Goal: Book appointment/travel/reservation

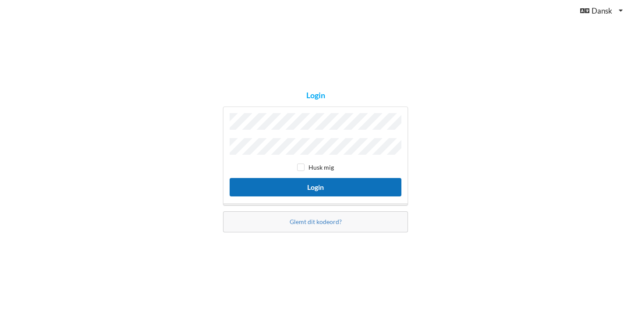
click at [322, 187] on button "Login" at bounding box center [316, 187] width 172 height 18
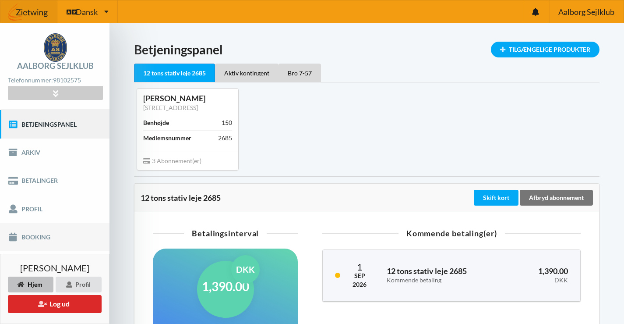
click at [36, 235] on link "Booking" at bounding box center [55, 237] width 110 height 28
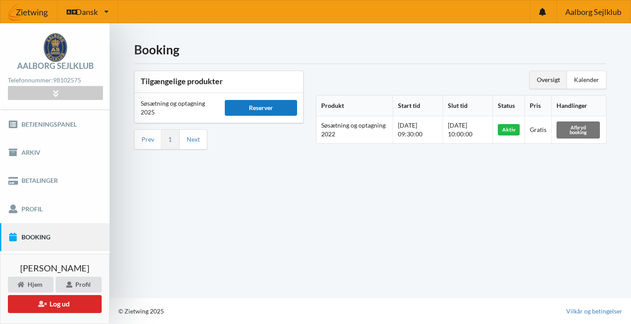
click at [260, 109] on div "Reserver" at bounding box center [261, 108] width 72 height 16
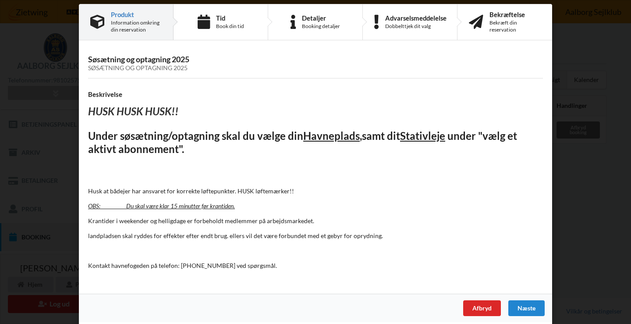
scroll to position [13, 0]
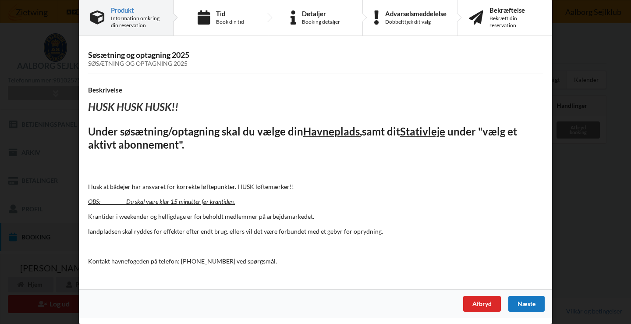
click at [529, 304] on div "Næste" at bounding box center [526, 304] width 36 height 16
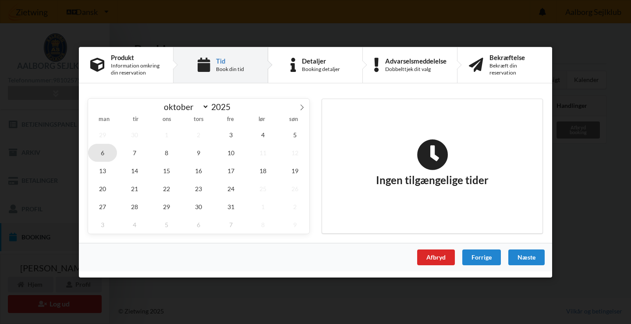
click at [102, 155] on span "6" at bounding box center [102, 152] width 29 height 18
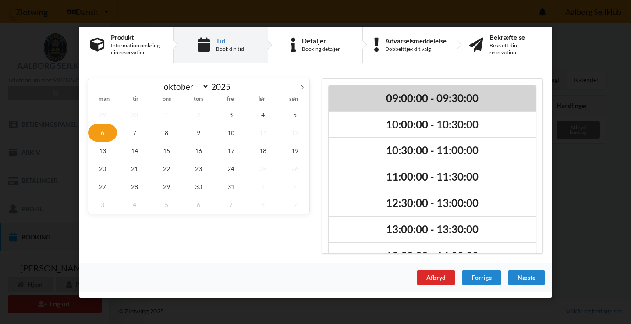
click at [401, 99] on h2 "09:00:00 - 09:30:00" at bounding box center [432, 98] width 195 height 14
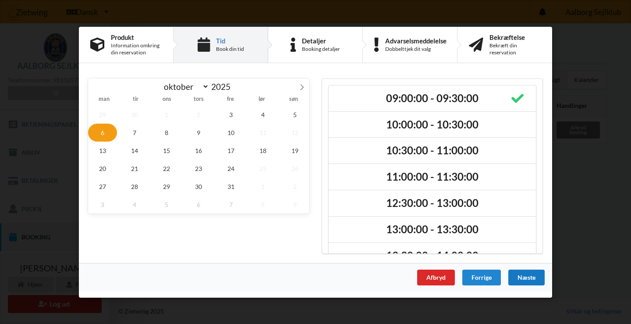
click at [528, 278] on div "Næste" at bounding box center [526, 277] width 36 height 16
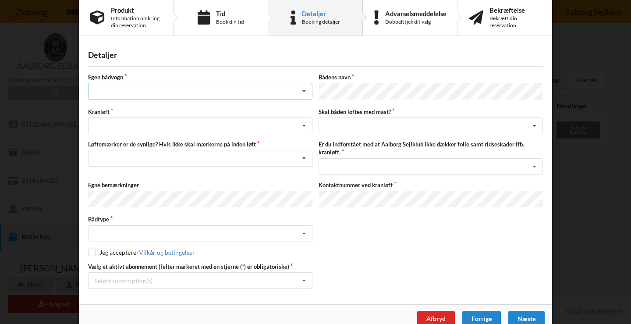
click at [301, 90] on icon at bounding box center [303, 91] width 13 height 16
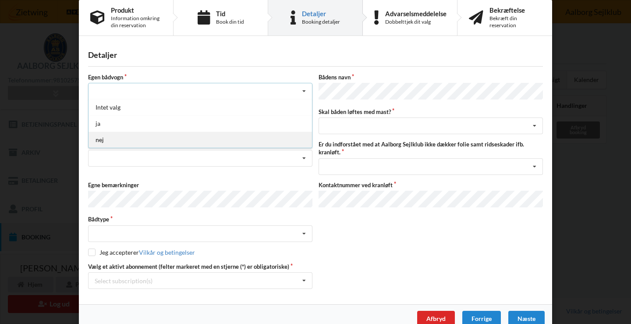
click at [100, 141] on div "nej" at bounding box center [199, 139] width 223 height 16
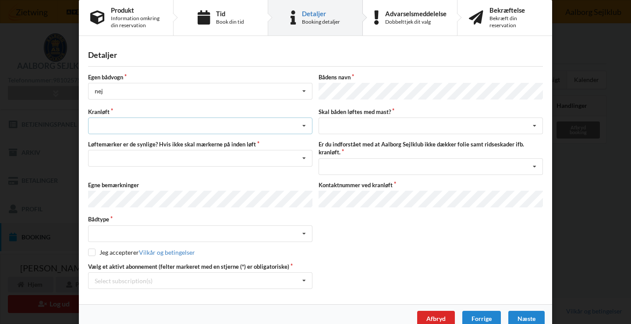
click at [302, 124] on icon at bounding box center [303, 126] width 13 height 16
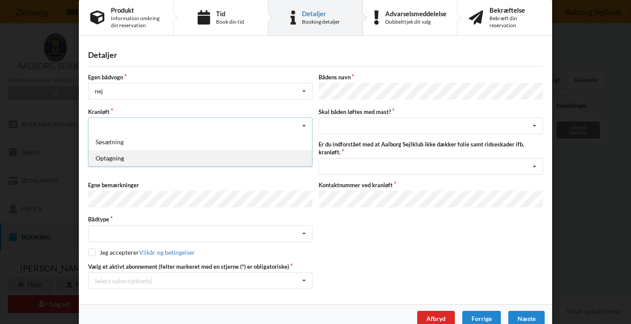
click at [122, 159] on div "Optagning" at bounding box center [199, 158] width 223 height 16
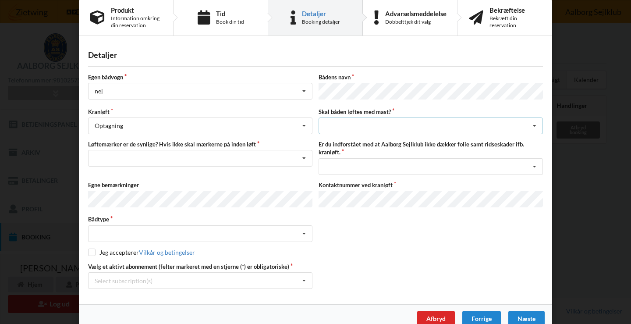
click at [533, 124] on icon at bounding box center [534, 126] width 13 height 16
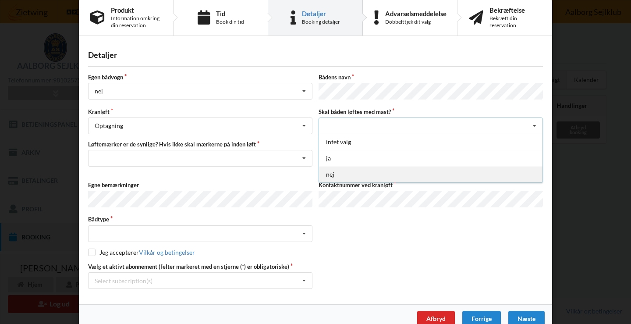
click at [329, 173] on div "nej" at bounding box center [430, 174] width 223 height 16
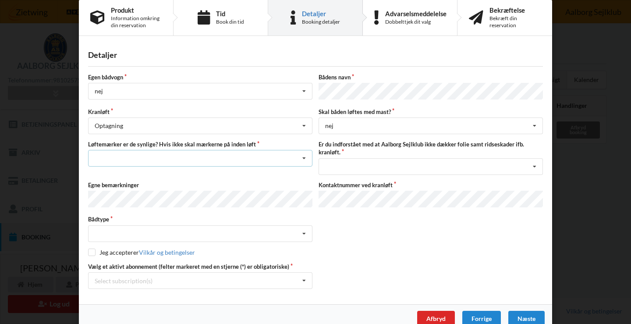
click at [303, 155] on icon at bounding box center [303, 158] width 13 height 16
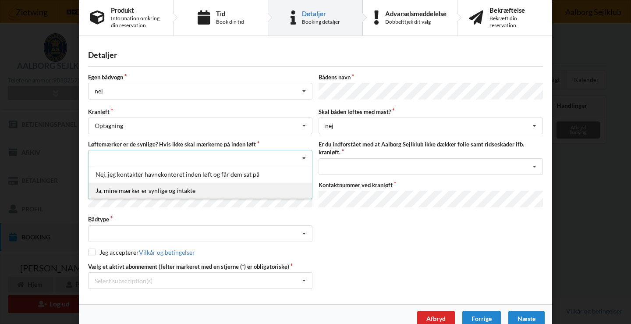
click at [126, 190] on div "Ja, mine mærker er synlige og intakte" at bounding box center [199, 190] width 223 height 16
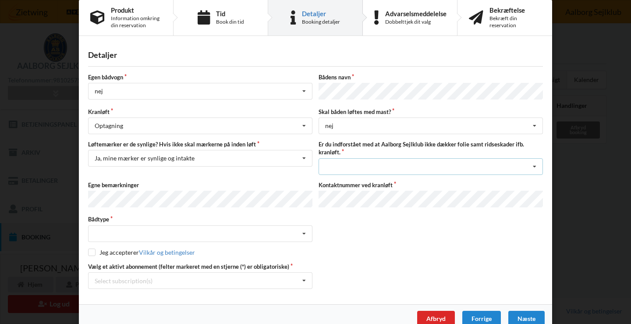
click at [533, 164] on icon at bounding box center [534, 167] width 13 height 16
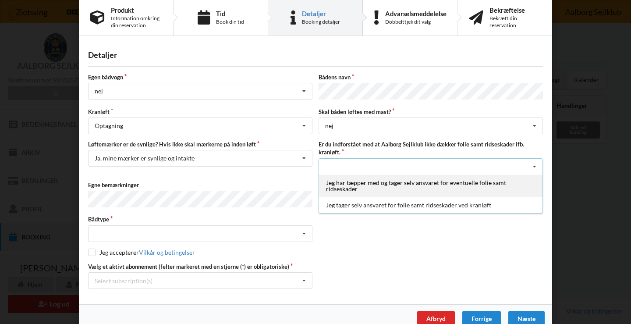
click at [357, 184] on div "Jeg har tæpper med og tager selv ansvaret for eventuelle folie samt ridseskader" at bounding box center [430, 185] width 223 height 22
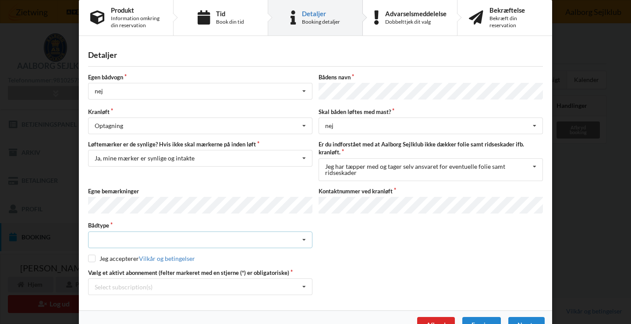
click at [301, 234] on icon at bounding box center [303, 240] width 13 height 16
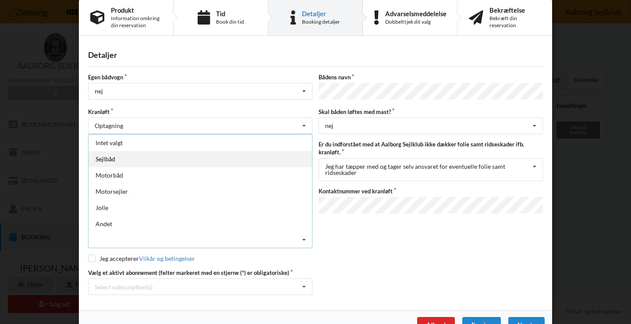
click at [102, 154] on div "Sejlbåd" at bounding box center [199, 159] width 223 height 16
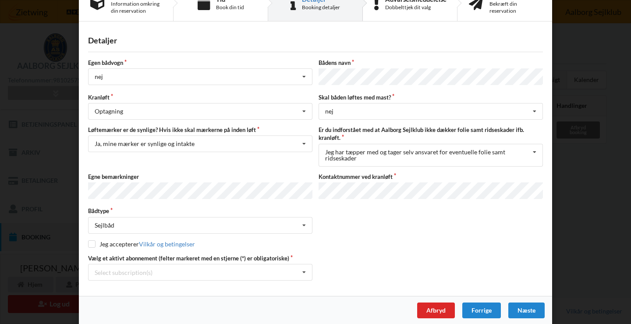
scroll to position [30, 0]
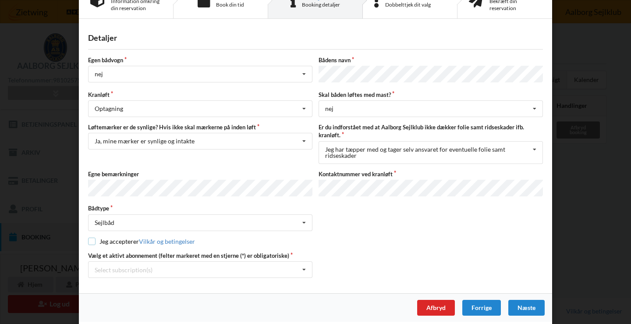
click at [90, 238] on input "checkbox" at bounding box center [91, 240] width 7 height 7
checkbox input "true"
click at [302, 266] on icon at bounding box center [303, 269] width 13 height 16
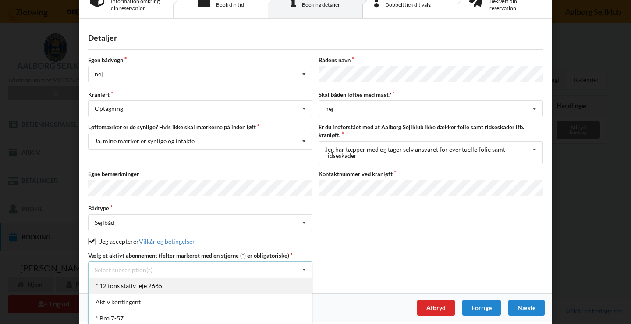
click at [126, 283] on div "* 12 tons stativ leje 2685" at bounding box center [199, 285] width 223 height 16
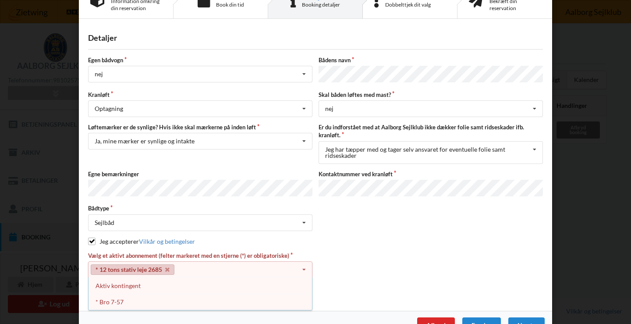
click at [105, 299] on div "* Bro 7-57" at bounding box center [199, 301] width 223 height 16
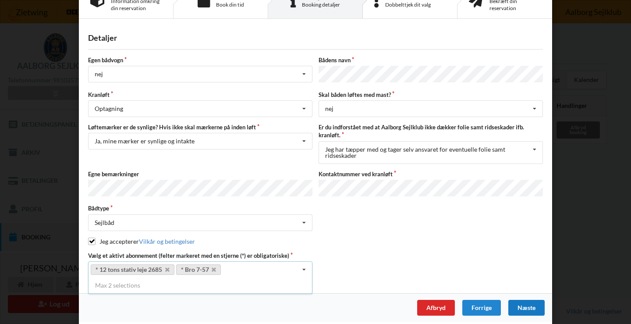
click at [520, 302] on div "Næste" at bounding box center [526, 308] width 36 height 16
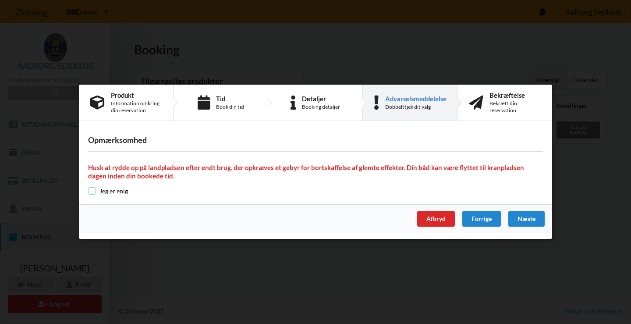
click at [91, 190] on input "checkbox" at bounding box center [91, 190] width 7 height 7
checkbox input "true"
click at [528, 219] on div "Næste" at bounding box center [526, 219] width 36 height 16
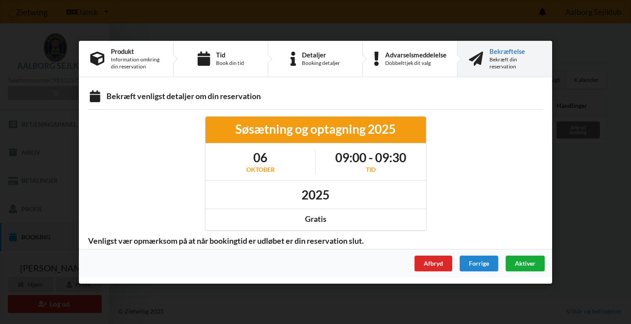
click at [523, 264] on span "Aktiver" at bounding box center [525, 262] width 21 height 7
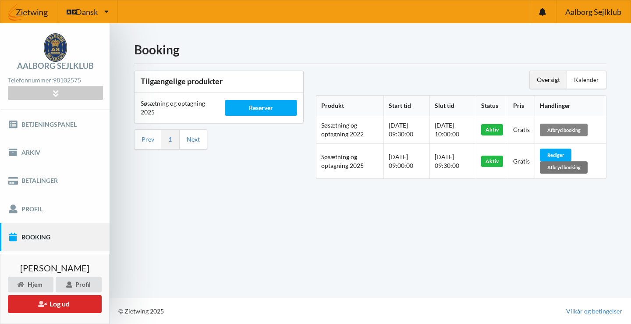
click at [570, 130] on div "Afbryd booking" at bounding box center [564, 130] width 48 height 12
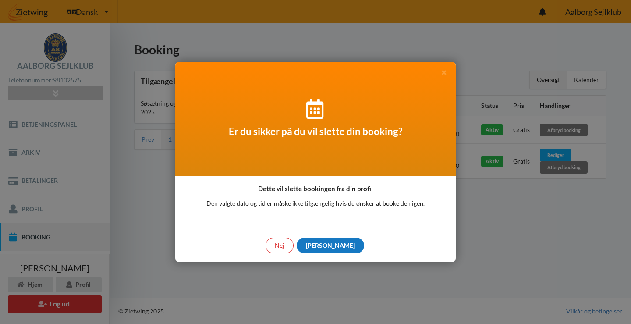
click at [328, 245] on div "[PERSON_NAME]" at bounding box center [330, 245] width 67 height 16
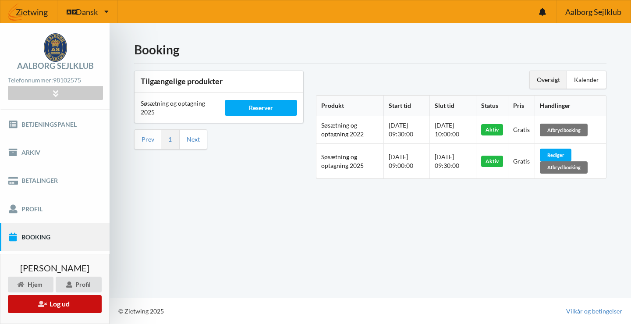
click at [57, 303] on button "Log ud" at bounding box center [55, 304] width 94 height 18
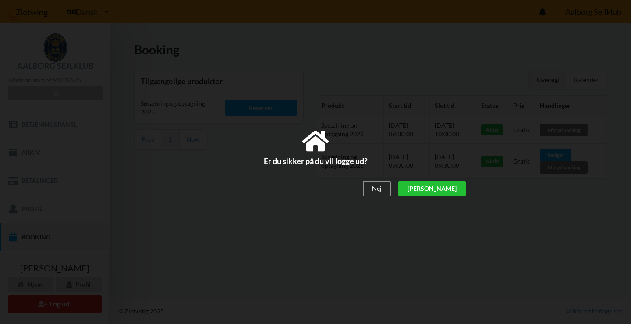
click at [455, 190] on div "[PERSON_NAME]" at bounding box center [431, 188] width 67 height 16
